Goal: Use online tool/utility: Utilize a website feature to perform a specific function

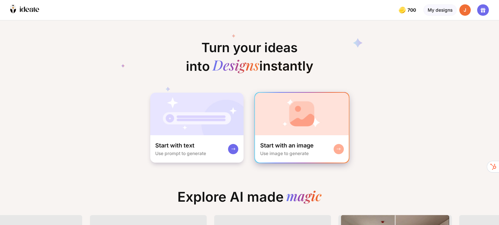
click at [305, 131] on img at bounding box center [302, 114] width 94 height 43
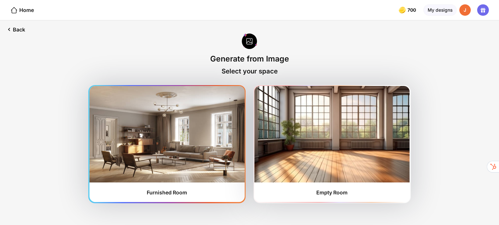
click at [169, 171] on img at bounding box center [166, 134] width 155 height 96
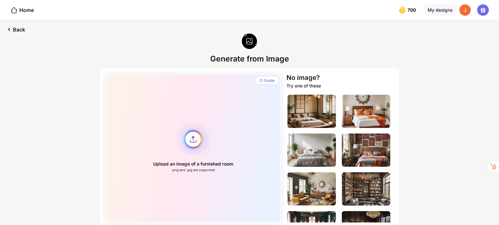
click at [194, 140] on div "Upload an image of a furnished room .png and .jpg are supported" at bounding box center [193, 148] width 176 height 149
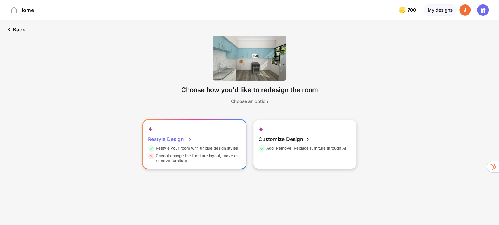
click at [175, 140] on div "Restyle Design" at bounding box center [170, 139] width 44 height 13
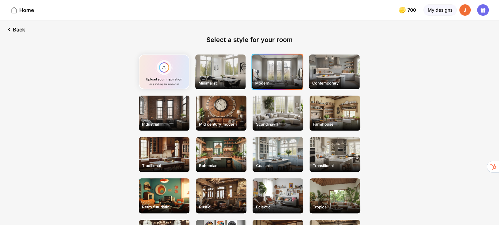
click at [287, 72] on div "Modern" at bounding box center [277, 72] width 51 height 35
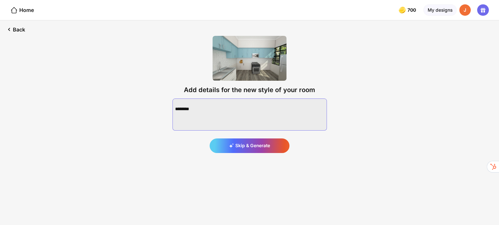
click at [235, 112] on textarea at bounding box center [249, 115] width 154 height 32
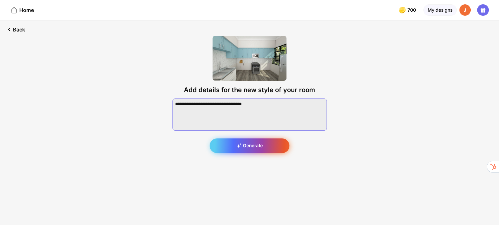
type textarea "**********"
click at [253, 148] on div "Generate" at bounding box center [249, 146] width 80 height 15
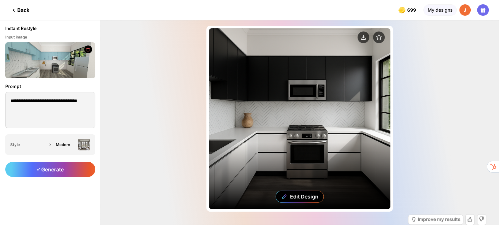
click at [325, 115] on div "Edit Design" at bounding box center [299, 118] width 181 height 181
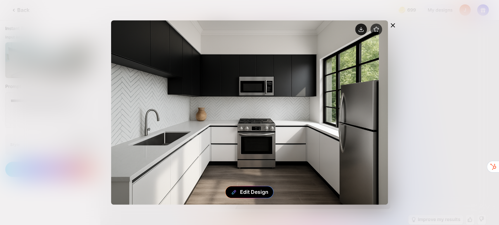
click at [360, 31] on circle at bounding box center [361, 30] width 12 height 12
click at [392, 22] on icon at bounding box center [392, 25] width 7 height 7
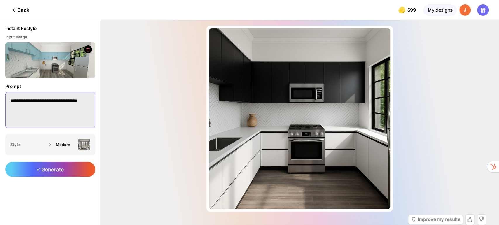
click at [41, 106] on textarea "**********" at bounding box center [50, 110] width 90 height 36
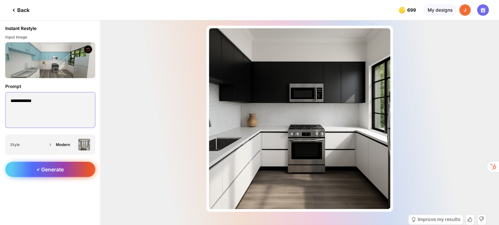
type textarea "**********"
click at [79, 172] on div "Generate" at bounding box center [50, 169] width 90 height 15
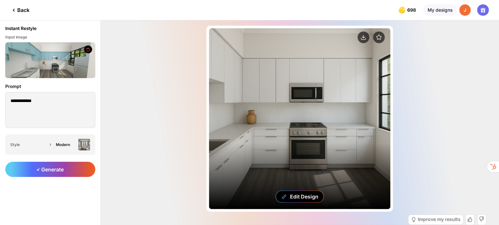
click at [299, 133] on div "Edit Design" at bounding box center [299, 118] width 181 height 181
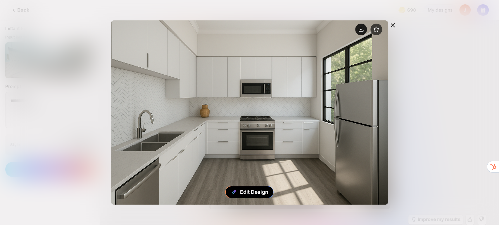
click at [361, 29] on icon at bounding box center [360, 29] width 2 height 1
click at [393, 25] on icon at bounding box center [392, 25] width 7 height 7
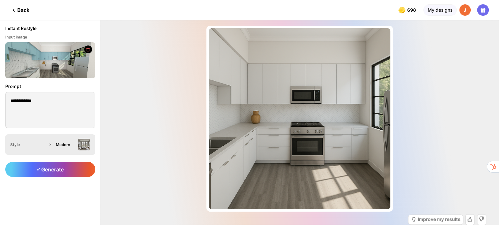
click at [81, 145] on img at bounding box center [84, 145] width 12 height 12
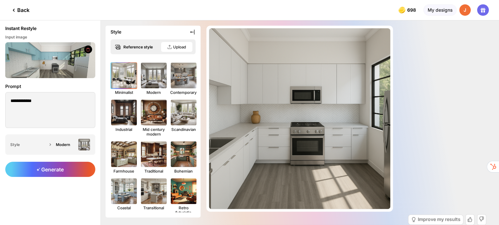
click at [129, 72] on img at bounding box center [124, 76] width 28 height 28
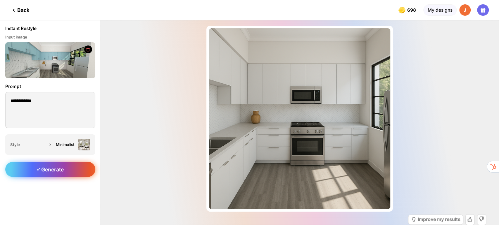
click at [70, 176] on div "Generate" at bounding box center [50, 169] width 90 height 15
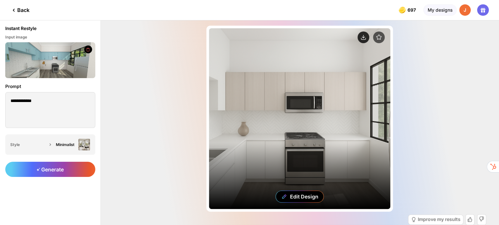
click at [361, 39] on icon at bounding box center [363, 38] width 4 height 1
